Goal: Task Accomplishment & Management: Complete application form

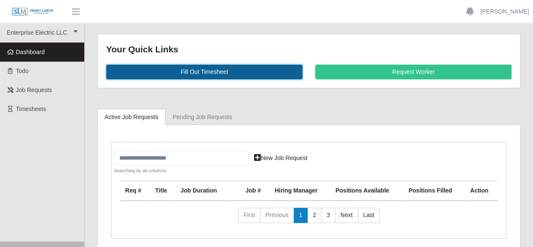
click at [213, 70] on link "Fill Out Timesheet" at bounding box center [204, 72] width 196 height 15
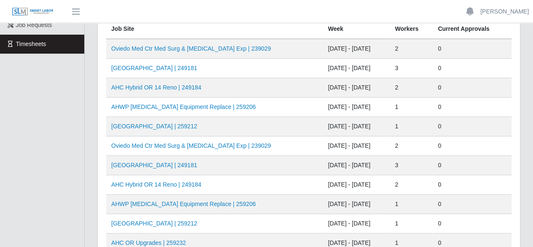
scroll to position [84, 0]
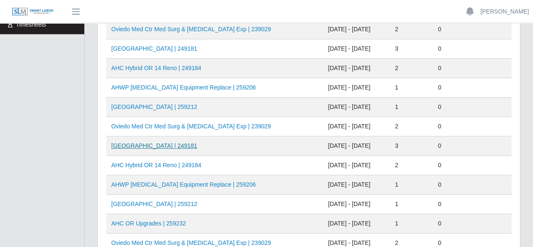
click at [178, 145] on link "[GEOGRAPHIC_DATA] | 249181" at bounding box center [154, 145] width 86 height 7
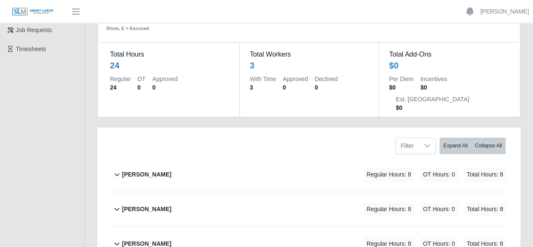
scroll to position [84, 0]
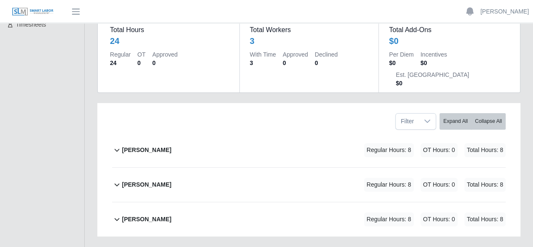
click at [129, 145] on b "Marlin Guerrero" at bounding box center [146, 149] width 49 height 9
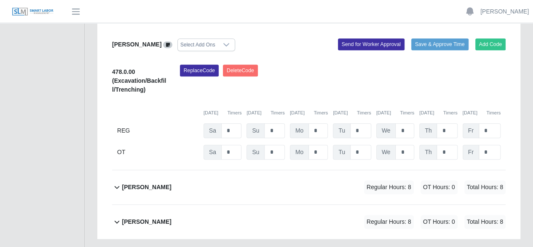
scroll to position [225, 0]
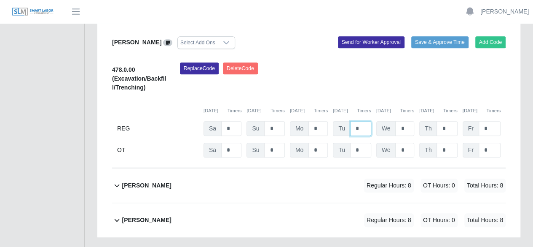
click at [368, 121] on input "*" at bounding box center [360, 128] width 21 height 15
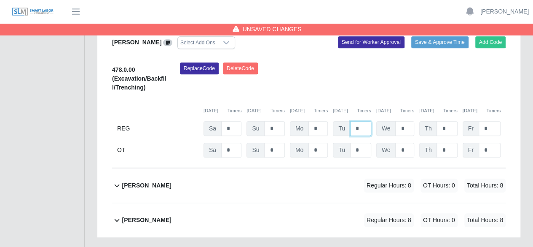
type input "*"
click at [136, 181] on b "pedro alvarez" at bounding box center [146, 185] width 49 height 9
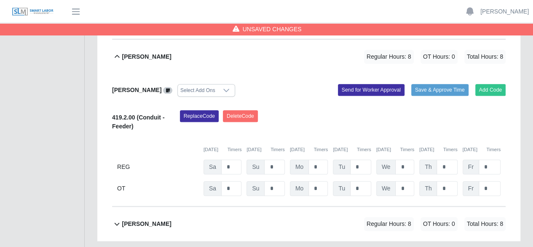
scroll to position [358, 0]
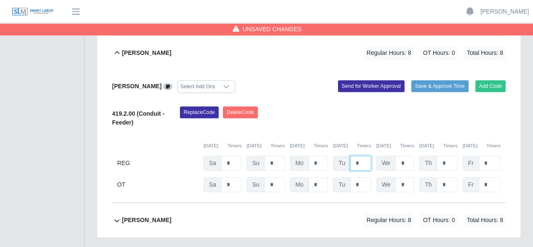
click at [364, 156] on input "*" at bounding box center [360, 163] width 21 height 15
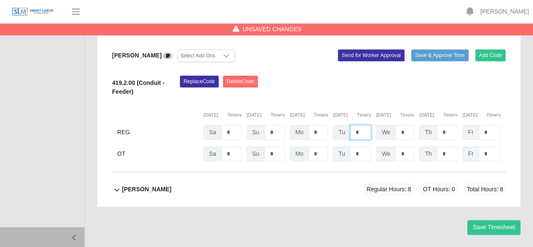
type input "*"
click at [147, 185] on b "ray henderson" at bounding box center [146, 189] width 49 height 9
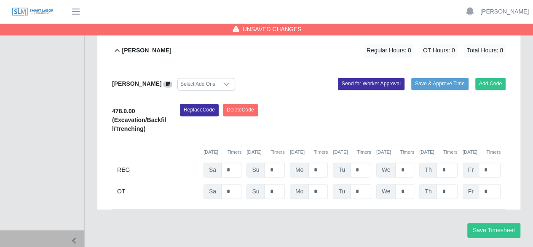
scroll to position [530, 0]
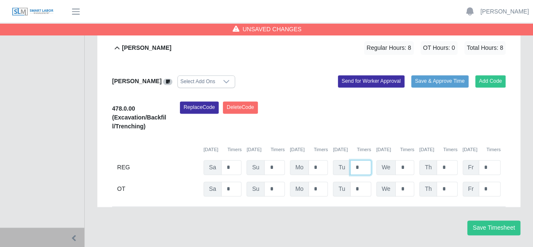
click at [363, 160] on input "*" at bounding box center [360, 167] width 21 height 15
type input "*"
click at [485, 220] on button "Save Timesheet" at bounding box center [494, 227] width 53 height 15
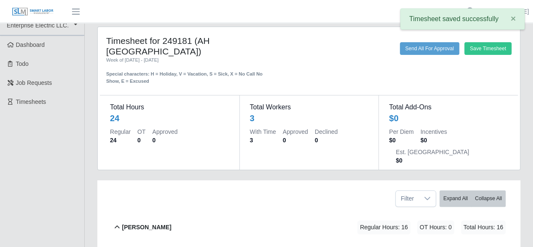
scroll to position [0, 0]
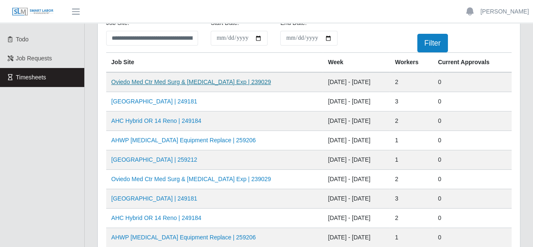
scroll to position [84, 0]
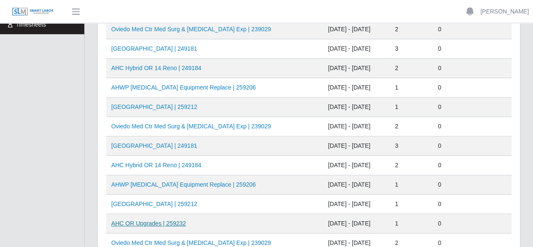
click at [168, 221] on link "AHC OR Upgrades | 259232" at bounding box center [148, 223] width 75 height 7
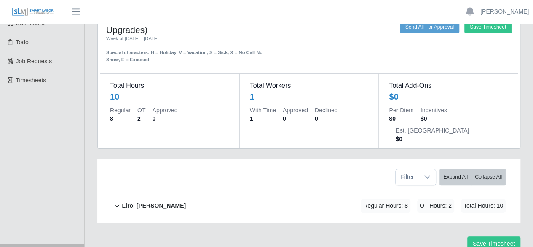
scroll to position [46, 0]
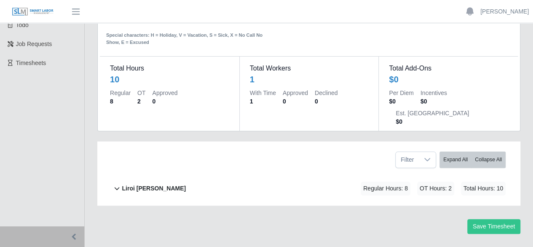
click at [144, 184] on b "Liroi [PERSON_NAME]" at bounding box center [154, 188] width 64 height 9
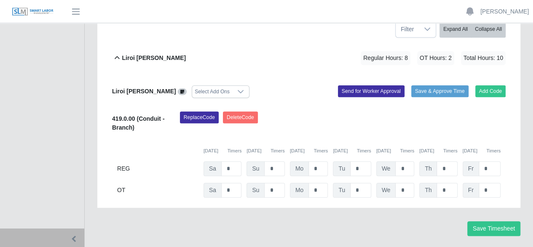
scroll to position [178, 0]
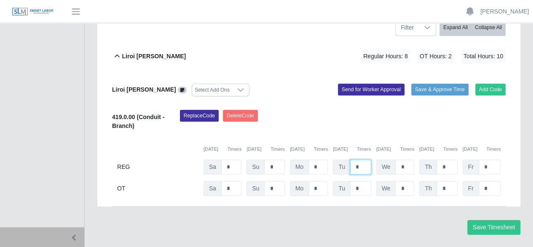
click at [368, 159] on input "*" at bounding box center [360, 166] width 21 height 15
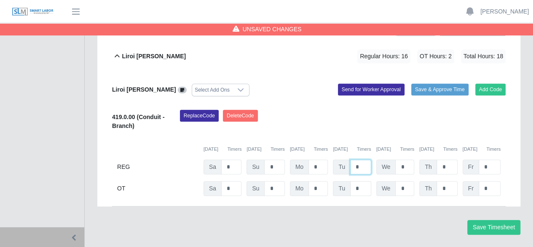
type input "*"
click at [358, 181] on input "*" at bounding box center [360, 188] width 21 height 15
type input "*"
click at [477, 220] on button "Save Timesheet" at bounding box center [494, 227] width 53 height 15
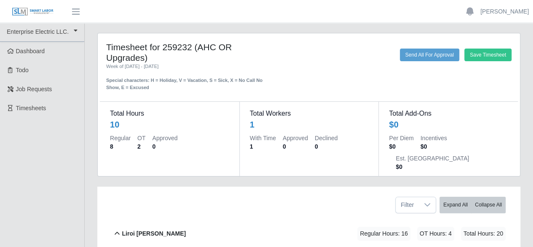
scroll to position [0, 0]
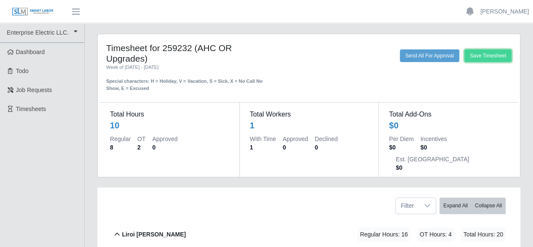
click at [483, 58] on button "Save Timesheet" at bounding box center [488, 55] width 47 height 13
